Goal: Task Accomplishment & Management: Use online tool/utility

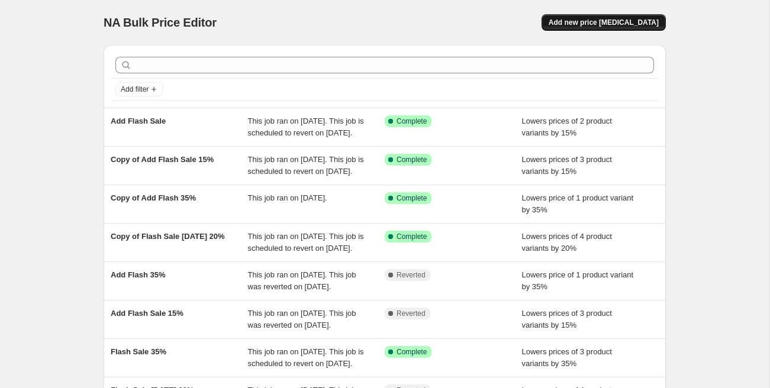
click at [583, 27] on span "Add new price change job" at bounding box center [604, 22] width 110 height 9
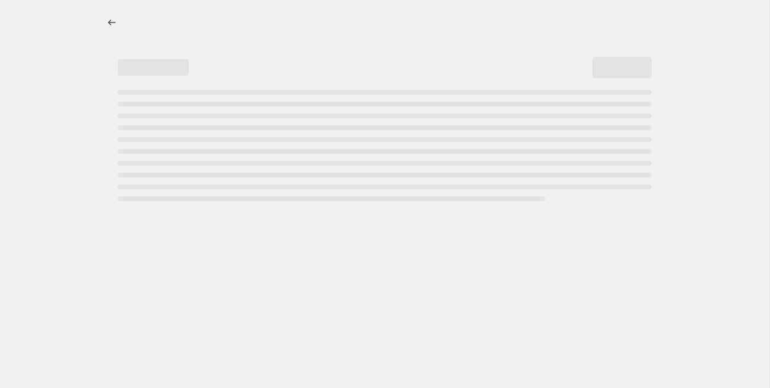
select select "percentage"
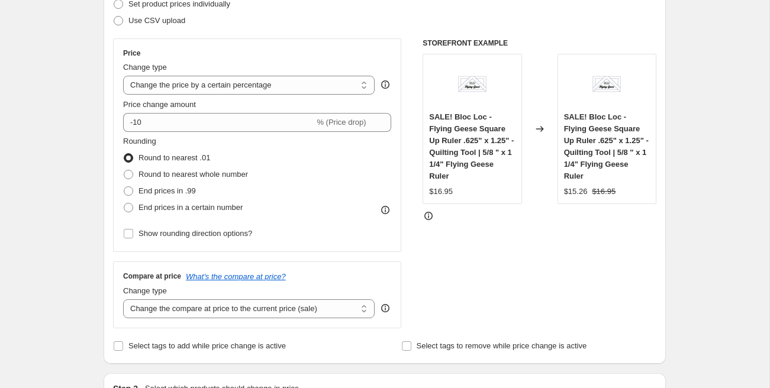
scroll to position [197, 0]
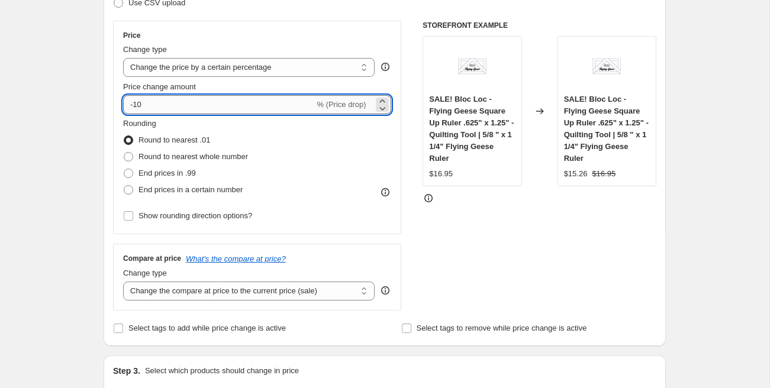
click at [144, 107] on input "-10" at bounding box center [218, 104] width 191 height 19
type input "-15"
click at [319, 188] on div "Rounding Round to nearest .01 Round to nearest whole number End prices in .99 E…" at bounding box center [257, 158] width 268 height 81
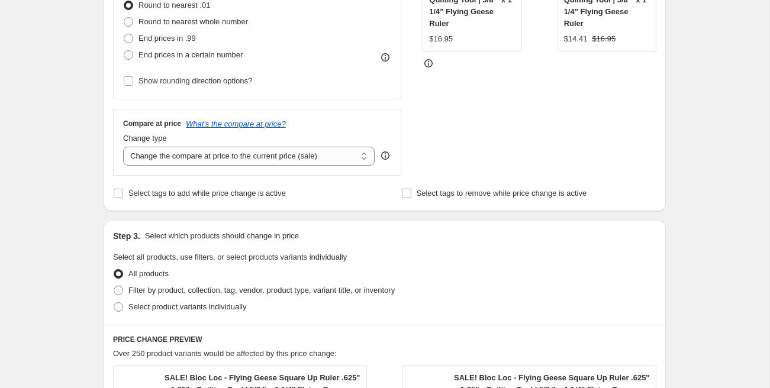
scroll to position [338, 0]
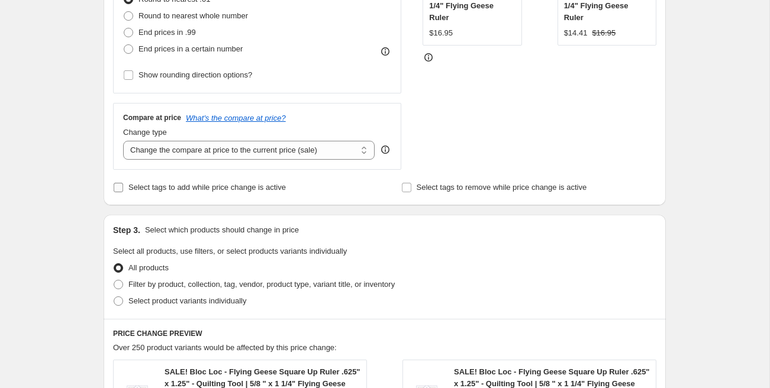
click at [188, 188] on span "Select tags to add while price change is active" at bounding box center [207, 187] width 158 height 9
click at [123, 188] on input "Select tags to add while price change is active" at bounding box center [118, 187] width 9 height 9
checkbox input "true"
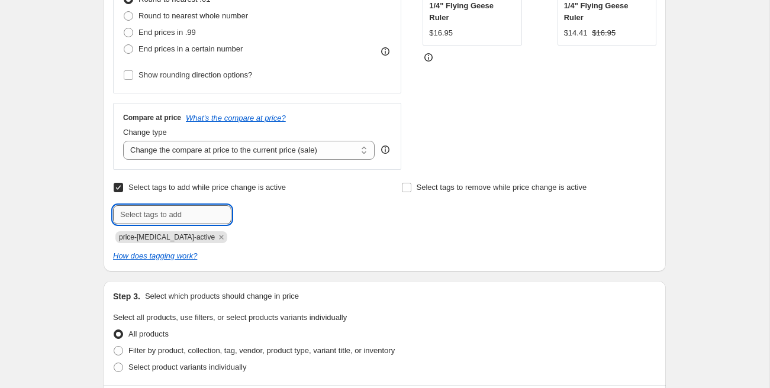
click at [172, 210] on input "text" at bounding box center [172, 214] width 118 height 19
paste input "flash sale [DATE]"
type input "flash sale [DATE]"
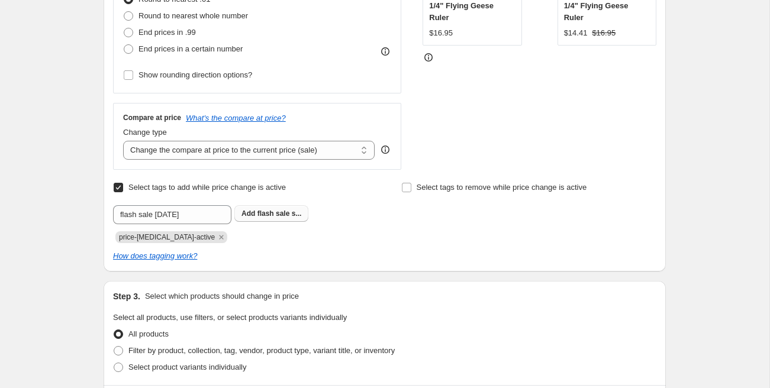
click at [251, 213] on b "Add" at bounding box center [249, 214] width 14 height 8
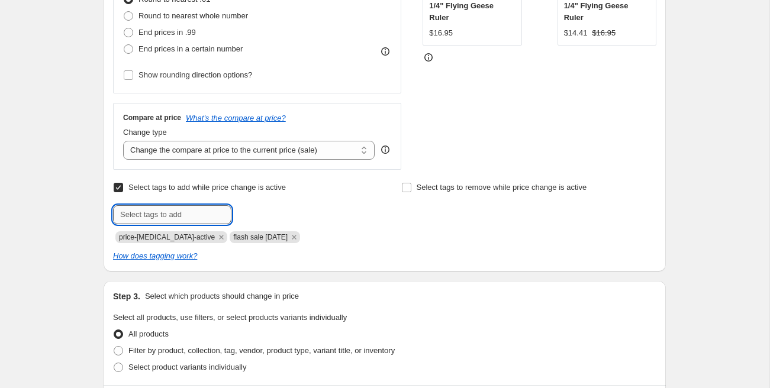
click at [201, 214] on input "text" at bounding box center [172, 214] width 118 height 19
type input "sale"
click at [364, 223] on div at bounding box center [240, 214] width 255 height 19
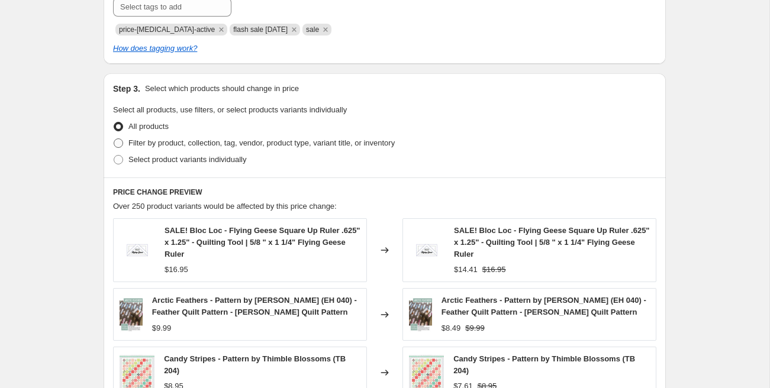
scroll to position [547, 0]
click at [157, 159] on span "Select product variants individually" at bounding box center [187, 159] width 118 height 9
click at [114, 155] on input "Select product variants individually" at bounding box center [114, 155] width 1 height 1
radio input "true"
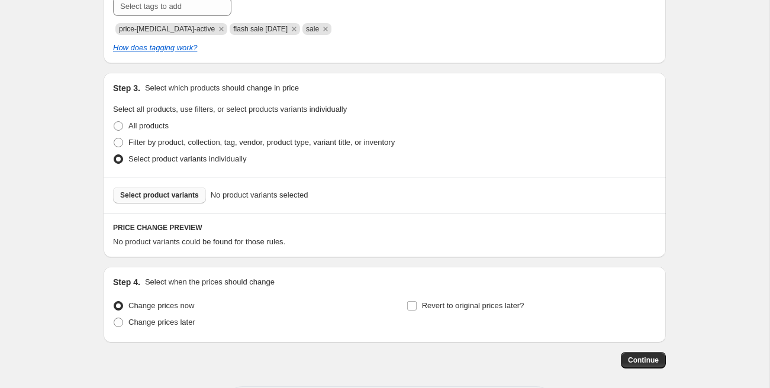
click at [161, 195] on span "Select product variants" at bounding box center [159, 195] width 79 height 9
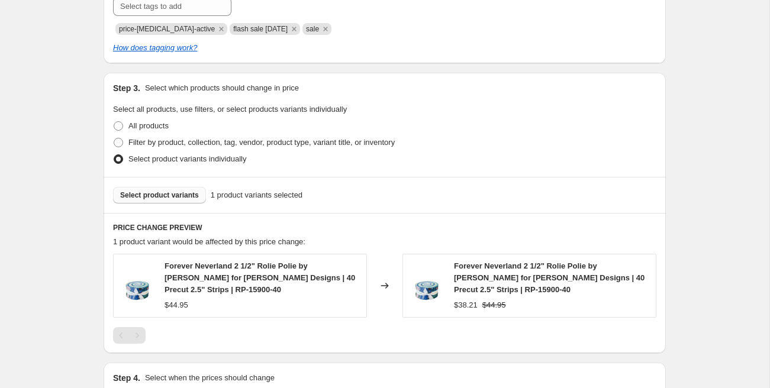
click at [192, 193] on span "Select product variants" at bounding box center [159, 195] width 79 height 9
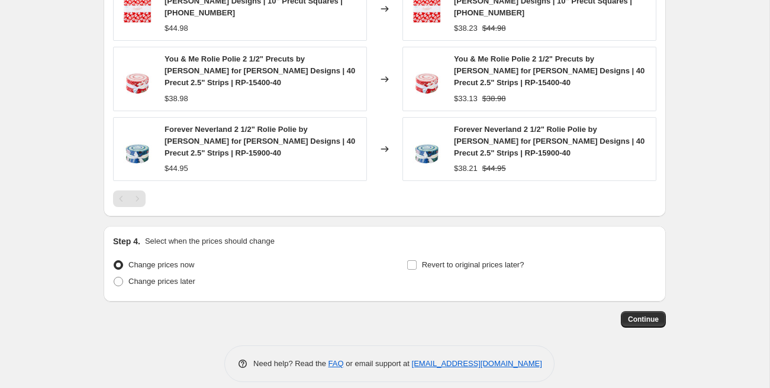
scroll to position [822, 0]
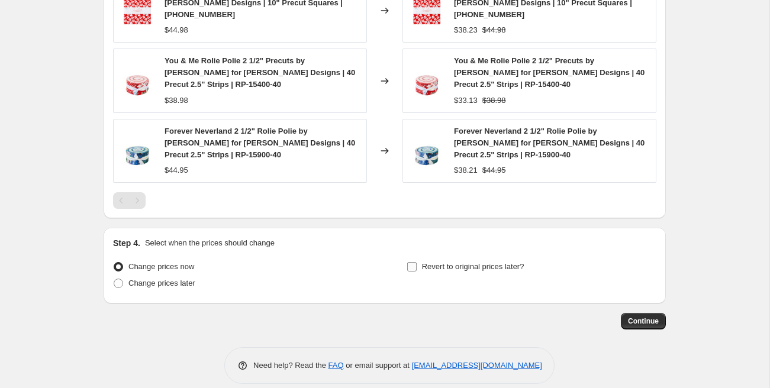
click at [423, 262] on span "Revert to original prices later?" at bounding box center [473, 266] width 102 height 9
click at [417, 262] on input "Revert to original prices later?" at bounding box center [411, 266] width 9 height 9
checkbox input "true"
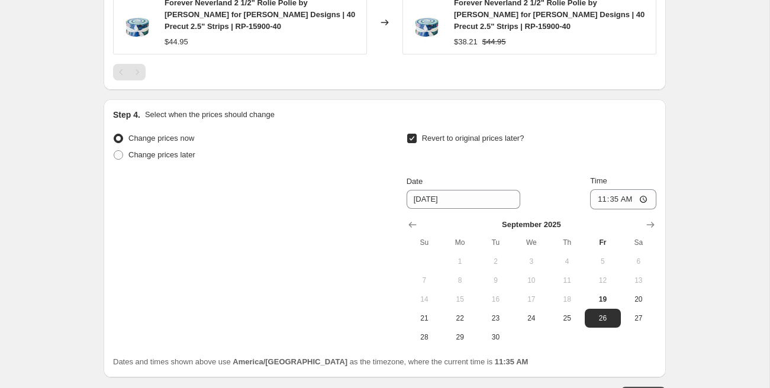
scroll to position [972, 0]
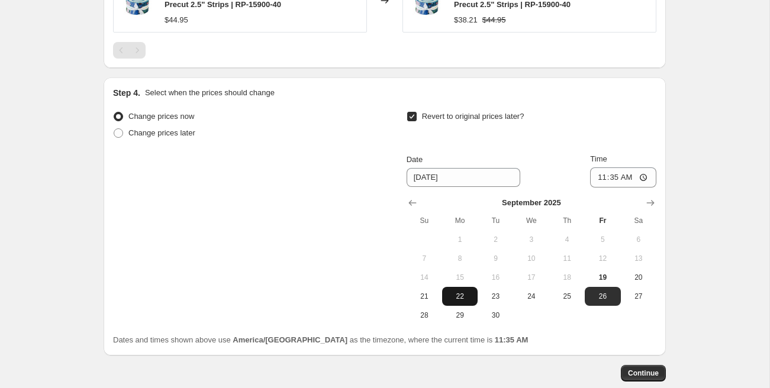
click at [457, 275] on button "15" at bounding box center [460, 277] width 36 height 19
click at [461, 287] on button "22" at bounding box center [460, 296] width 36 height 19
type input "[DATE]"
click at [602, 169] on input "11:35" at bounding box center [623, 178] width 66 height 20
type input "00:00"
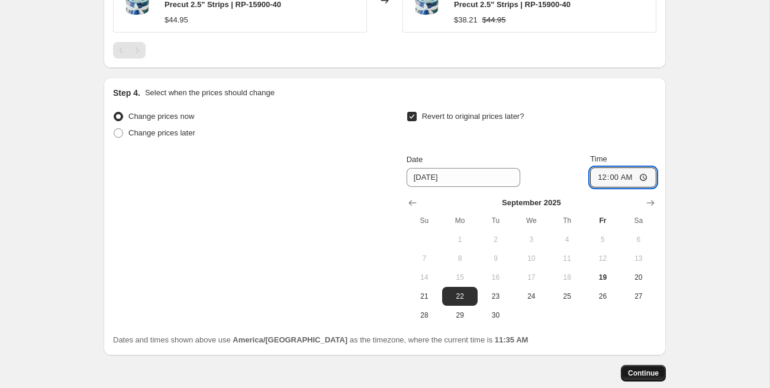
click at [635, 369] on span "Continue" at bounding box center [643, 373] width 31 height 9
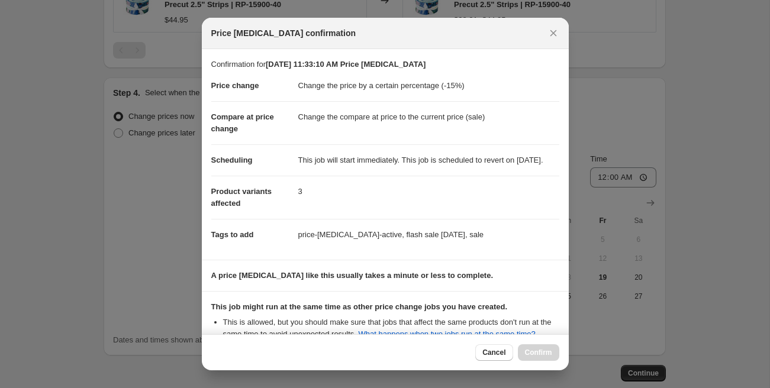
scroll to position [165, 0]
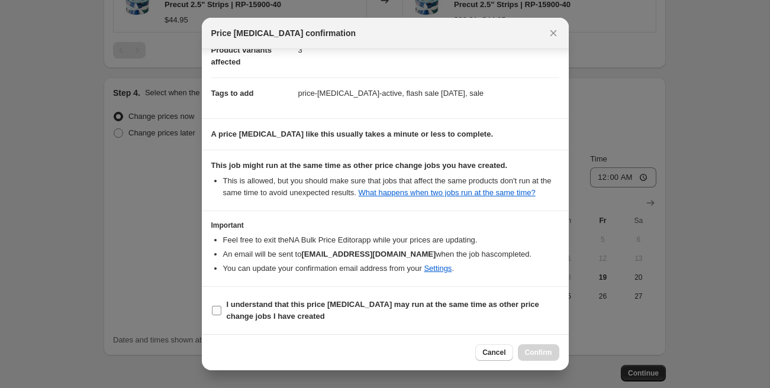
click at [236, 307] on b "I understand that this price change job may run at the same time as other price…" at bounding box center [383, 310] width 313 height 21
click at [221, 307] on input "I understand that this price change job may run at the same time as other price…" at bounding box center [216, 310] width 9 height 9
checkbox input "true"
click at [543, 350] on span "Confirm" at bounding box center [538, 352] width 27 height 9
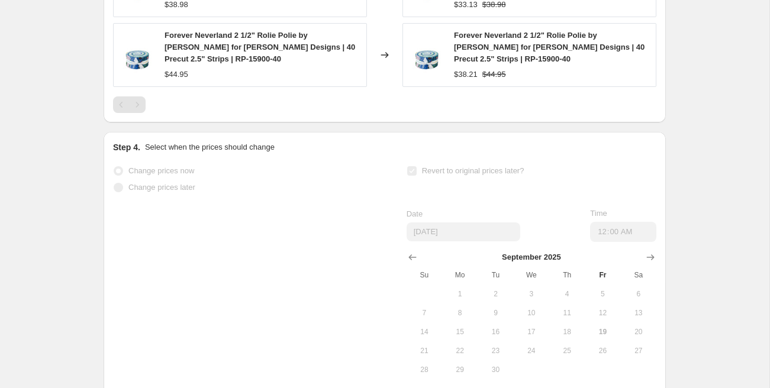
select select "percentage"
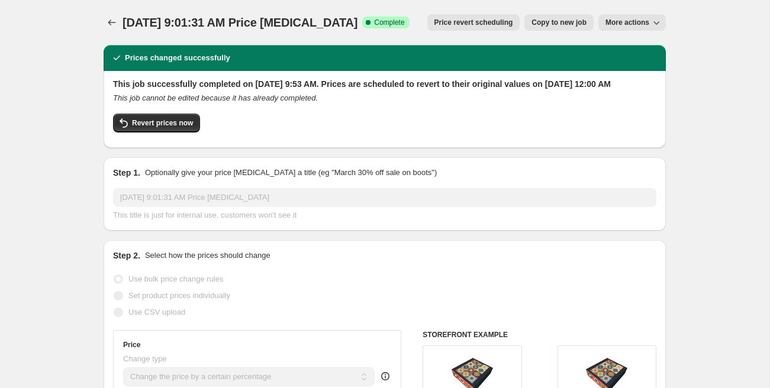
select select "percentage"
